Goal: Task Accomplishment & Management: Complete application form

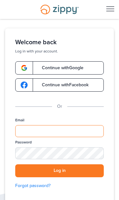
click at [89, 128] on input "Email" at bounding box center [59, 131] width 88 height 12
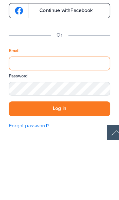
type input "**********"
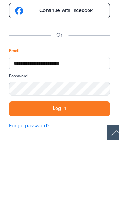
click at [52, 164] on button "Log in" at bounding box center [59, 170] width 88 height 13
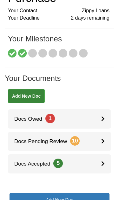
scroll to position [54, 0]
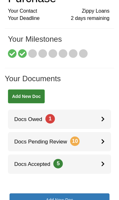
click at [103, 115] on div at bounding box center [106, 119] width 10 height 19
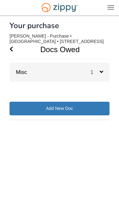
click at [105, 73] on div "1" at bounding box center [99, 72] width 19 height 19
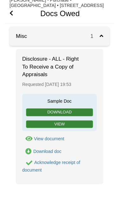
scroll to position [36, 0]
click at [72, 125] on link "View" at bounding box center [59, 124] width 67 height 8
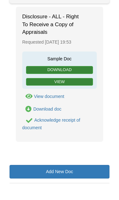
scroll to position [78, 0]
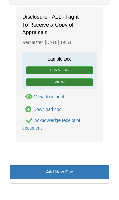
click at [89, 67] on link "Download" at bounding box center [59, 70] width 67 height 8
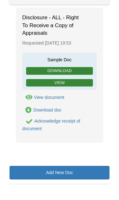
click at [77, 169] on link "Add New Doc" at bounding box center [59, 173] width 100 height 14
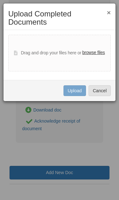
click at [108, 9] on button "×" at bounding box center [109, 12] width 4 height 7
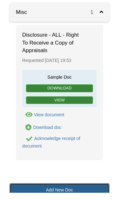
scroll to position [52, 0]
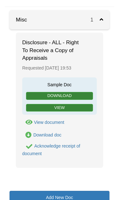
click at [66, 198] on link "Add New Doc" at bounding box center [59, 198] width 100 height 14
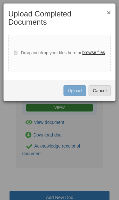
click at [94, 52] on label "browse files" at bounding box center [93, 52] width 22 height 7
click at [0, 0] on input "browse files" at bounding box center [0, 0] width 0 height 0
click at [103, 87] on button "Cancel" at bounding box center [99, 90] width 22 height 11
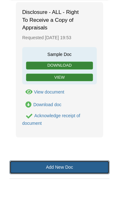
scroll to position [80, 0]
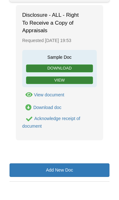
click at [43, 119] on div "Acknowledge receipt of document" at bounding box center [51, 122] width 58 height 13
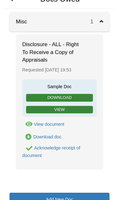
scroll to position [52, 0]
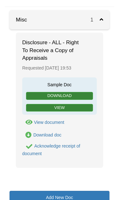
click at [32, 148] on icon "Acknowledge receipt of document" at bounding box center [29, 147] width 6 height 6
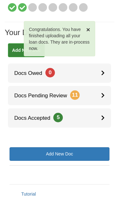
scroll to position [109, 0]
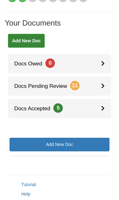
click at [95, 86] on link "Docs Pending Review 11" at bounding box center [59, 86] width 103 height 19
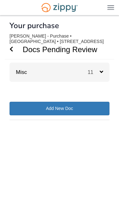
click at [102, 73] on icon at bounding box center [100, 72] width 3 height 6
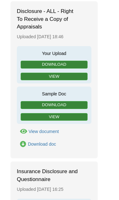
scroll to position [84, 6]
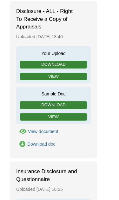
click at [25, 141] on icon "Download Disclosure - ALL - Right To Receive a Copy of Appraisals" at bounding box center [22, 144] width 6 height 6
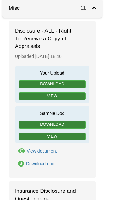
scroll to position [64, 7]
click at [22, 77] on div "Your Upload Download View" at bounding box center [52, 84] width 68 height 31
click at [41, 81] on link "Download" at bounding box center [52, 84] width 67 height 8
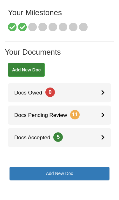
scroll to position [81, 0]
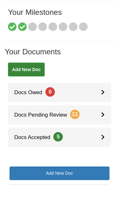
click at [102, 115] on icon at bounding box center [102, 114] width 3 height 5
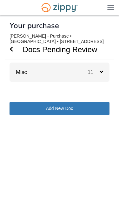
scroll to position [15, 0]
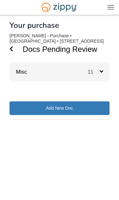
click at [104, 63] on div "11" at bounding box center [98, 72] width 22 height 19
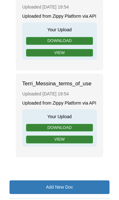
scroll to position [1131, 0]
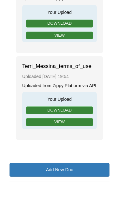
click at [30, 114] on link "Download" at bounding box center [59, 111] width 67 height 8
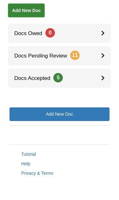
scroll to position [137, 0]
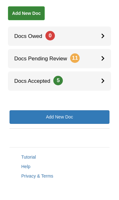
click at [101, 58] on link "Docs Pending Review 11" at bounding box center [59, 58] width 103 height 19
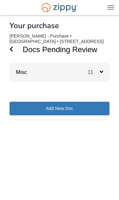
click at [102, 73] on icon at bounding box center [100, 72] width 3 height 6
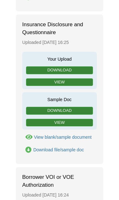
scroll to position [230, 0]
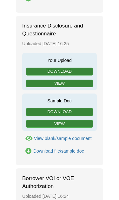
click at [36, 80] on link "View" at bounding box center [59, 84] width 67 height 8
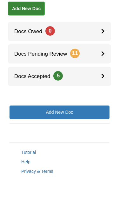
scroll to position [137, 0]
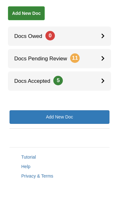
click at [99, 56] on link "Docs Pending Review 11" at bounding box center [59, 58] width 103 height 19
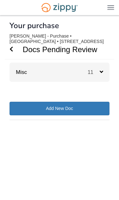
click at [98, 107] on link "Add New Doc" at bounding box center [59, 109] width 100 height 14
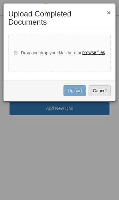
click at [30, 70] on div "Drag and drop your files here or browse files" at bounding box center [59, 53] width 102 height 37
click at [109, 9] on button "×" at bounding box center [109, 12] width 4 height 7
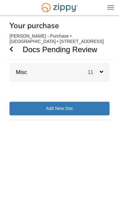
click at [100, 70] on icon at bounding box center [100, 72] width 3 height 6
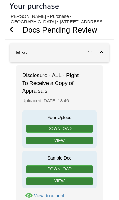
scroll to position [26, 0]
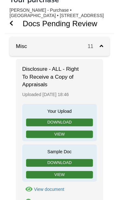
click at [38, 123] on link "Download" at bounding box center [59, 123] width 67 height 8
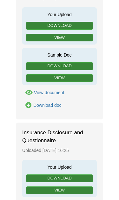
scroll to position [123, 0]
click at [41, 108] on link "Download doc Download doc" at bounding box center [41, 105] width 39 height 7
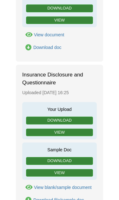
scroll to position [181, 0]
click at [32, 121] on link "Download" at bounding box center [59, 121] width 67 height 8
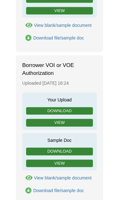
scroll to position [343, 0]
click at [35, 111] on link "Download" at bounding box center [59, 111] width 67 height 8
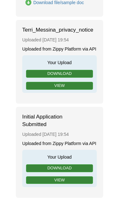
scroll to position [531, 0]
click at [33, 75] on link "Download" at bounding box center [59, 74] width 67 height 8
click at [33, 172] on link "Download" at bounding box center [59, 168] width 67 height 8
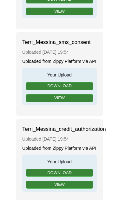
scroll to position [700, 0]
click at [54, 90] on link "Download" at bounding box center [59, 86] width 67 height 8
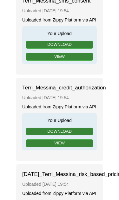
scroll to position [741, 0]
click at [38, 136] on link "Download" at bounding box center [59, 132] width 67 height 8
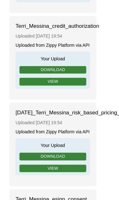
scroll to position [801, 4]
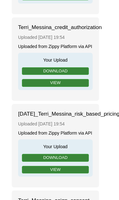
click at [35, 174] on div "Your Upload Download View" at bounding box center [55, 158] width 68 height 31
click at [52, 162] on link "Download" at bounding box center [55, 158] width 67 height 8
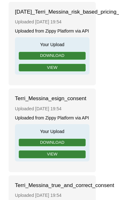
scroll to position [904, 7]
click at [26, 147] on link "Download" at bounding box center [52, 143] width 67 height 8
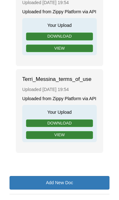
scroll to position [1097, 0]
click at [52, 40] on link "Download" at bounding box center [59, 37] width 67 height 8
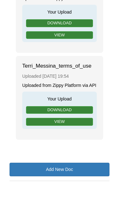
scroll to position [1159, 0]
click at [33, 111] on link "Download" at bounding box center [59, 111] width 67 height 8
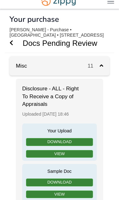
scroll to position [0, 0]
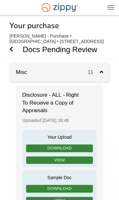
click at [102, 73] on icon at bounding box center [100, 72] width 3 height 6
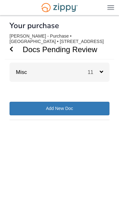
scroll to position [6, 0]
click at [49, 103] on link "Add New Doc" at bounding box center [59, 109] width 100 height 14
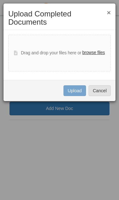
click at [43, 49] on div "Drag and drop your files here or browse files" at bounding box center [59, 53] width 90 height 8
click at [89, 56] on label "browse files" at bounding box center [93, 52] width 22 height 7
click at [0, 0] on input "browse files" at bounding box center [0, 0] width 0 height 0
click at [101, 89] on button "Cancel" at bounding box center [99, 90] width 22 height 11
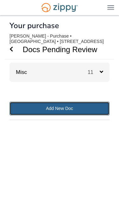
scroll to position [0, 0]
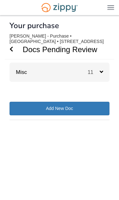
click at [108, 9] on img at bounding box center [110, 7] width 7 height 5
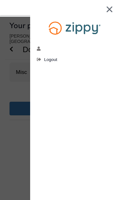
click at [112, 9] on img at bounding box center [109, 9] width 6 height 6
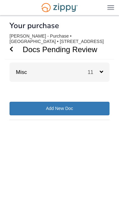
click at [46, 103] on link "Add New Doc" at bounding box center [59, 109] width 100 height 14
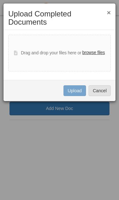
click at [94, 52] on label "browse files" at bounding box center [93, 52] width 22 height 7
click at [0, 0] on input "browse files" at bounding box center [0, 0] width 0 height 0
click at [99, 53] on label "browse files" at bounding box center [93, 52] width 22 height 7
click at [0, 0] on input "browse files" at bounding box center [0, 0] width 0 height 0
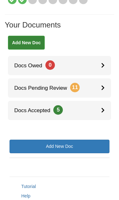
scroll to position [109, 0]
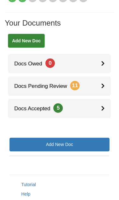
click at [102, 86] on icon at bounding box center [102, 85] width 3 height 5
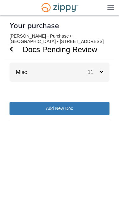
click at [102, 69] on icon at bounding box center [100, 72] width 3 height 6
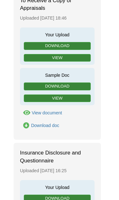
scroll to position [102, 2]
click at [40, 126] on div "Download doc" at bounding box center [45, 125] width 28 height 5
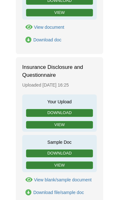
scroll to position [188, 0]
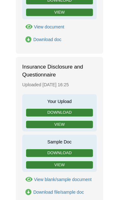
click at [67, 193] on div "Download file/sample doc" at bounding box center [58, 192] width 51 height 5
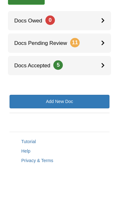
scroll to position [137, 0]
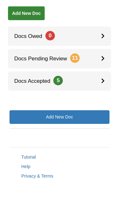
click at [24, 165] on link "Help" at bounding box center [25, 166] width 9 height 5
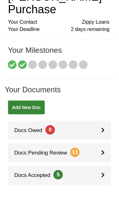
scroll to position [40, 0]
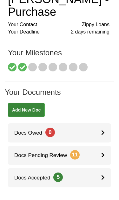
click at [105, 153] on div at bounding box center [106, 155] width 10 height 19
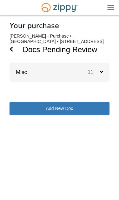
click at [105, 73] on div "11" at bounding box center [98, 72] width 22 height 19
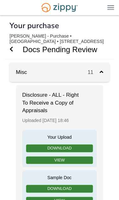
click at [113, 5] on img at bounding box center [110, 7] width 7 height 5
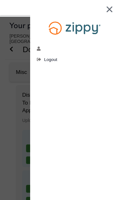
click at [40, 48] on icon "edit profile" at bounding box center [39, 49] width 5 height 4
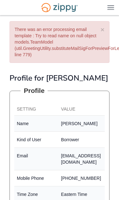
click at [102, 30] on button "×" at bounding box center [102, 29] width 4 height 7
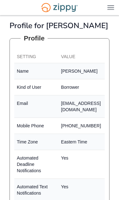
click at [113, 8] on img at bounding box center [110, 7] width 7 height 5
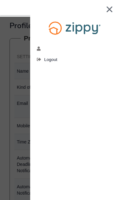
click at [111, 7] on img at bounding box center [109, 9] width 6 height 6
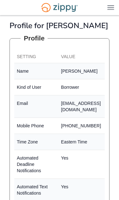
click at [108, 7] on img at bounding box center [110, 7] width 7 height 5
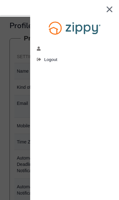
click at [61, 25] on img at bounding box center [74, 28] width 63 height 22
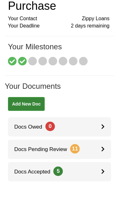
scroll to position [45, 0]
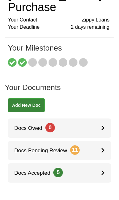
click at [98, 175] on link "Docs Accepted 5" at bounding box center [59, 172] width 103 height 19
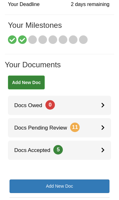
scroll to position [68, 0]
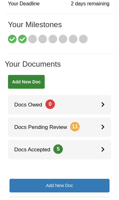
click at [103, 122] on div at bounding box center [106, 127] width 10 height 19
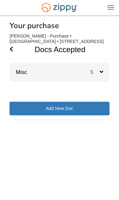
click at [101, 71] on icon at bounding box center [100, 72] width 3 height 6
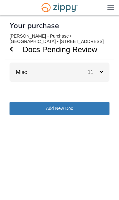
click at [12, 48] on icon "Go Back" at bounding box center [10, 49] width 3 height 6
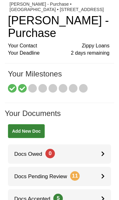
scroll to position [19, 0]
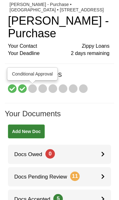
click at [31, 90] on icon at bounding box center [32, 89] width 9 height 9
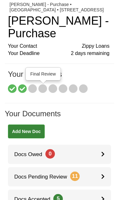
click at [43, 88] on icon at bounding box center [42, 89] width 9 height 9
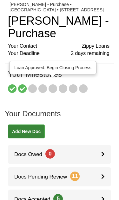
click at [52, 87] on icon at bounding box center [52, 89] width 9 height 9
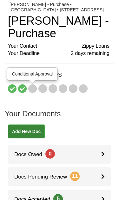
click at [32, 87] on icon at bounding box center [32, 89] width 9 height 9
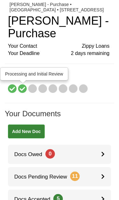
click at [24, 89] on icon at bounding box center [22, 89] width 9 height 9
click at [14, 90] on icon at bounding box center [12, 89] width 9 height 9
click at [25, 88] on icon at bounding box center [22, 89] width 9 height 9
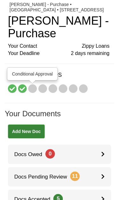
click at [34, 88] on icon at bounding box center [32, 89] width 9 height 9
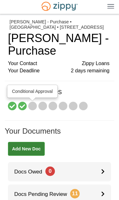
scroll to position [0, 0]
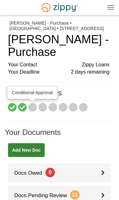
click at [31, 104] on icon at bounding box center [32, 107] width 9 height 9
